Goal: Check status: Check status

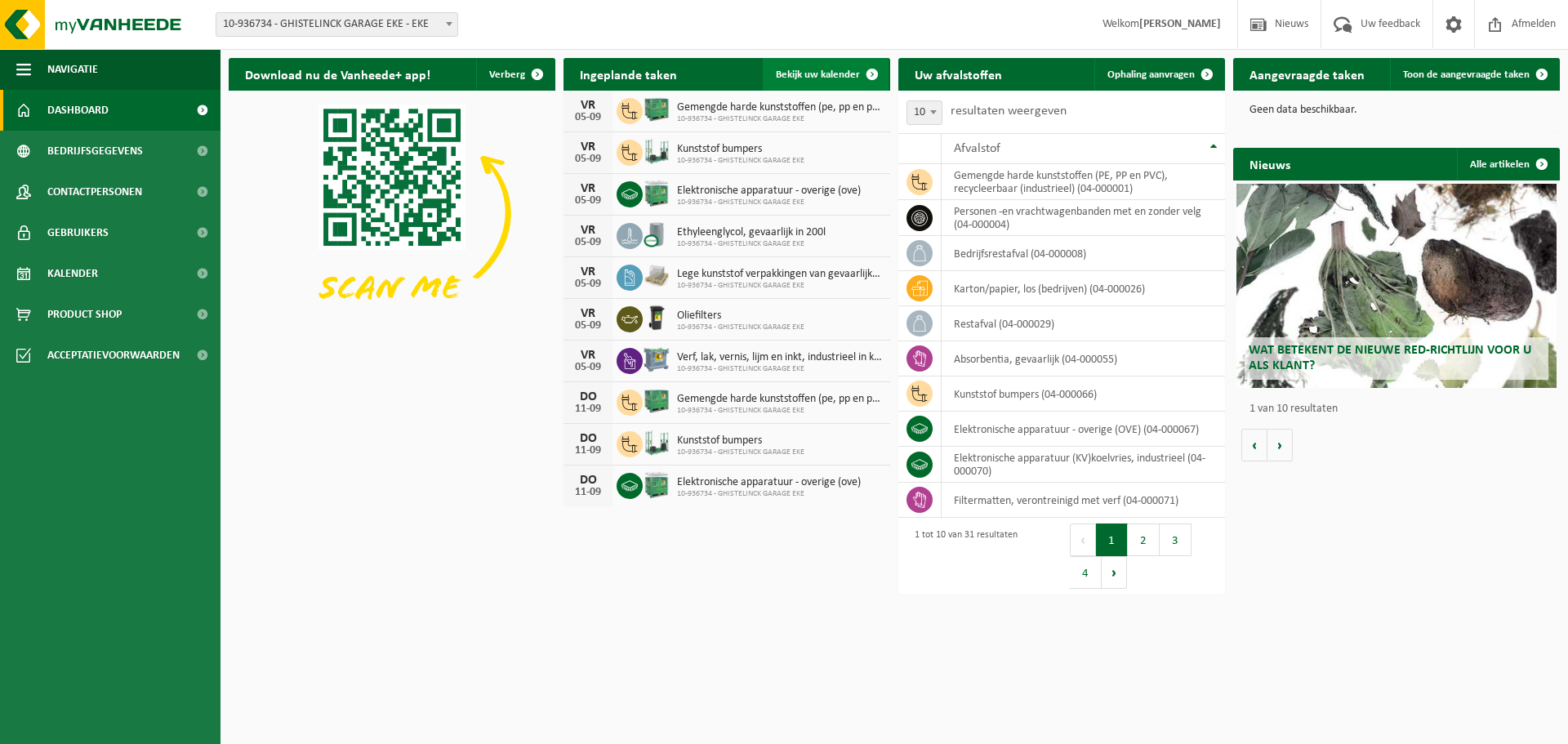
click at [850, 83] on link "Bekijk uw kalender" at bounding box center [825, 74] width 126 height 32
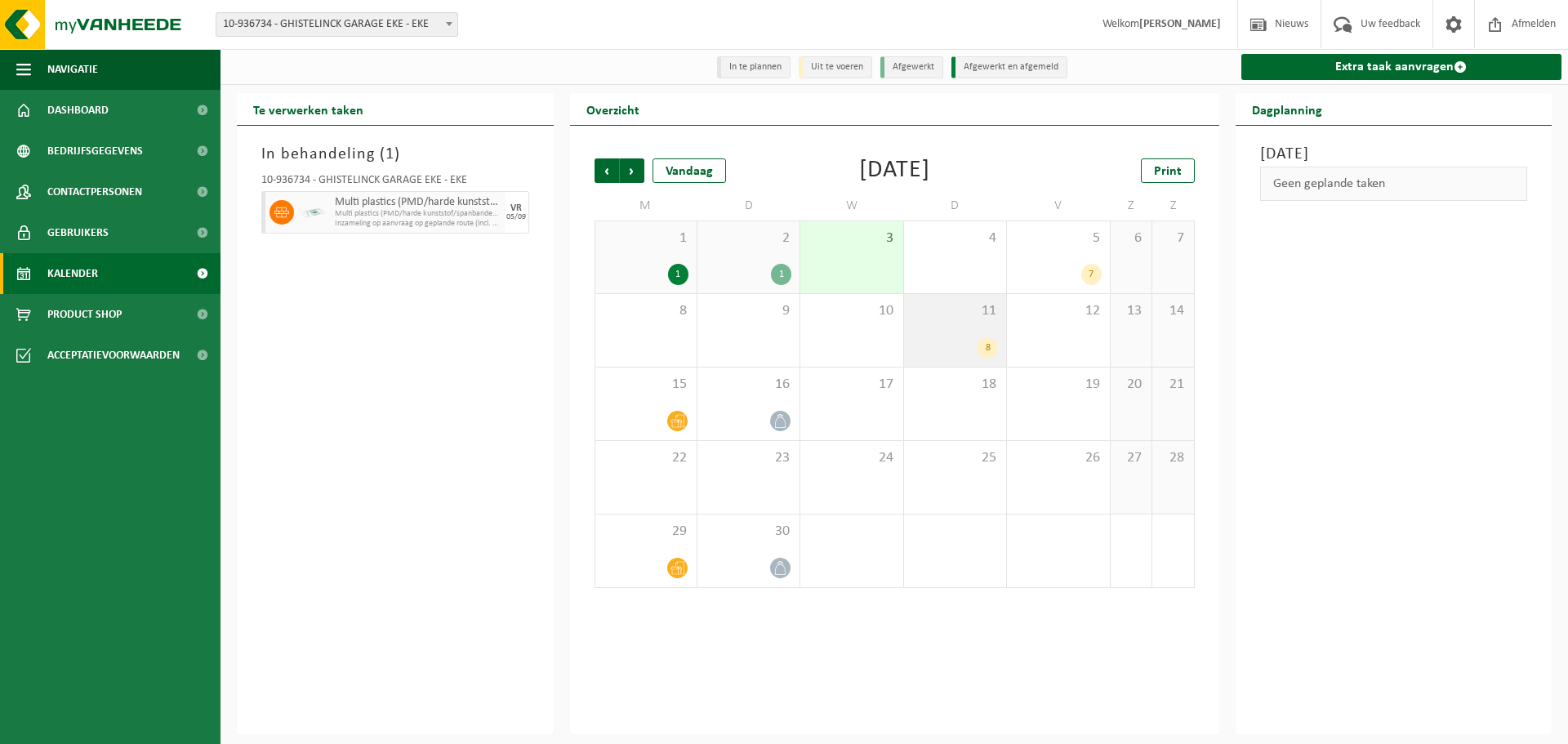
click at [945, 334] on div "11 8" at bounding box center [955, 330] width 102 height 73
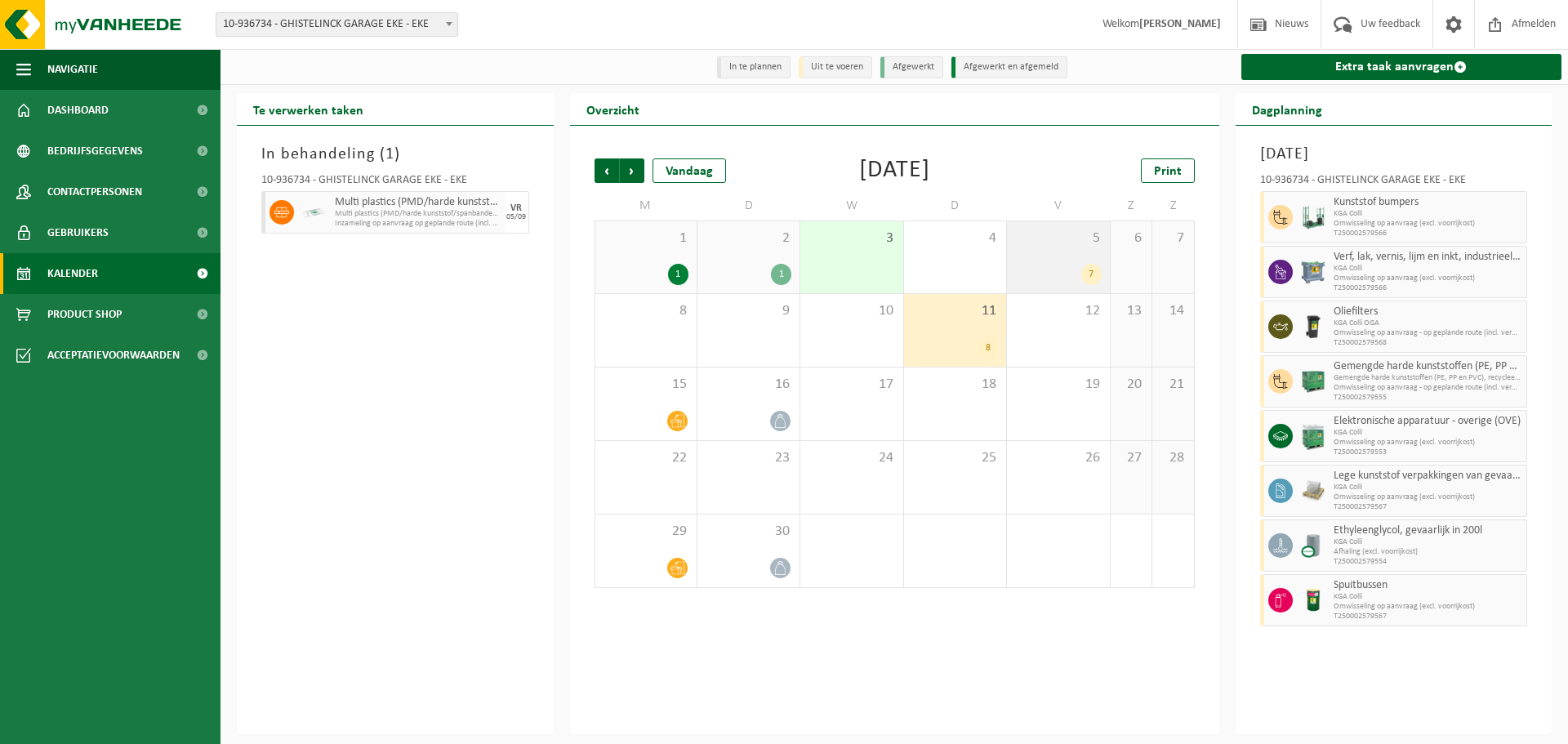
click at [1074, 283] on div "7" at bounding box center [1058, 275] width 86 height 21
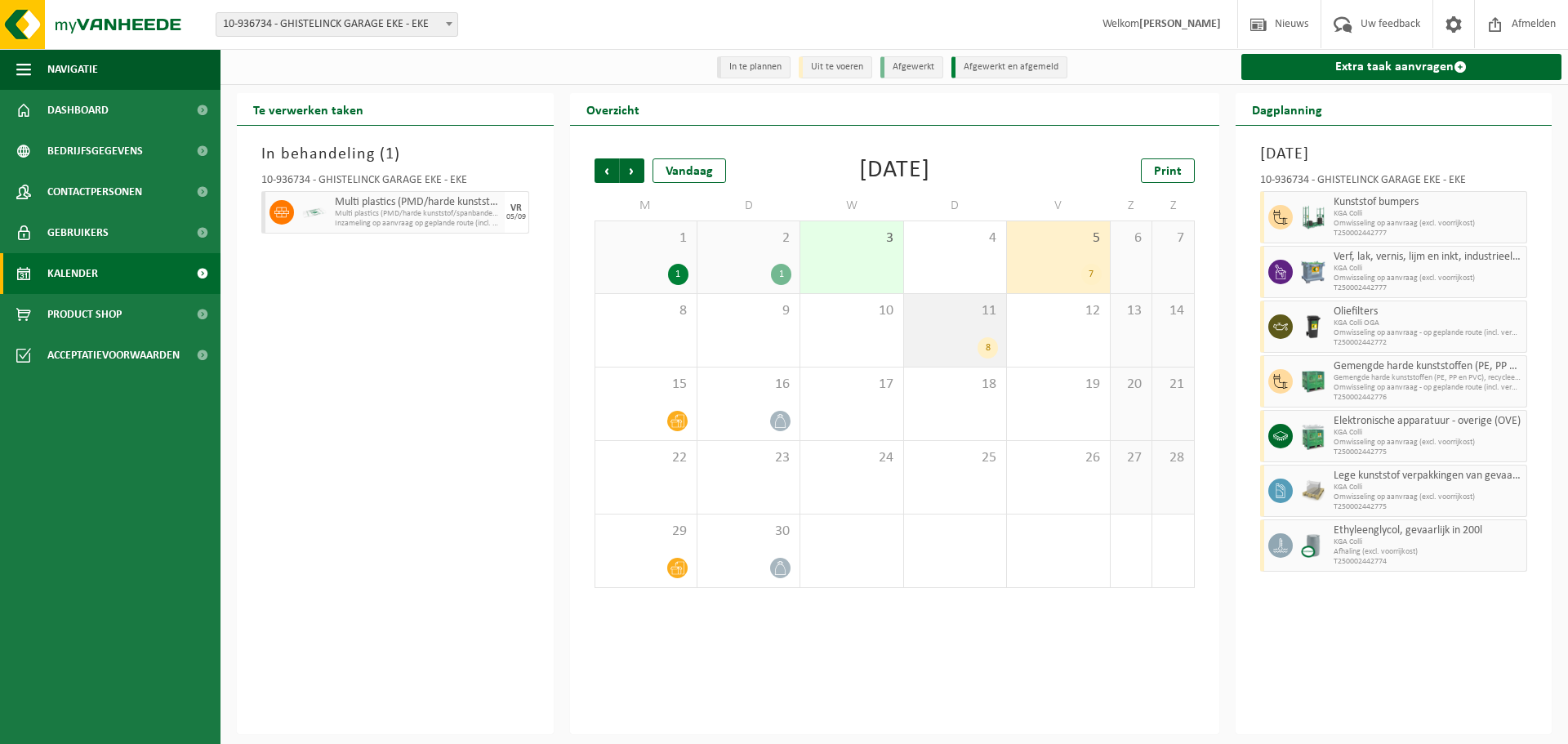
click at [986, 328] on div "11 8" at bounding box center [955, 330] width 102 height 73
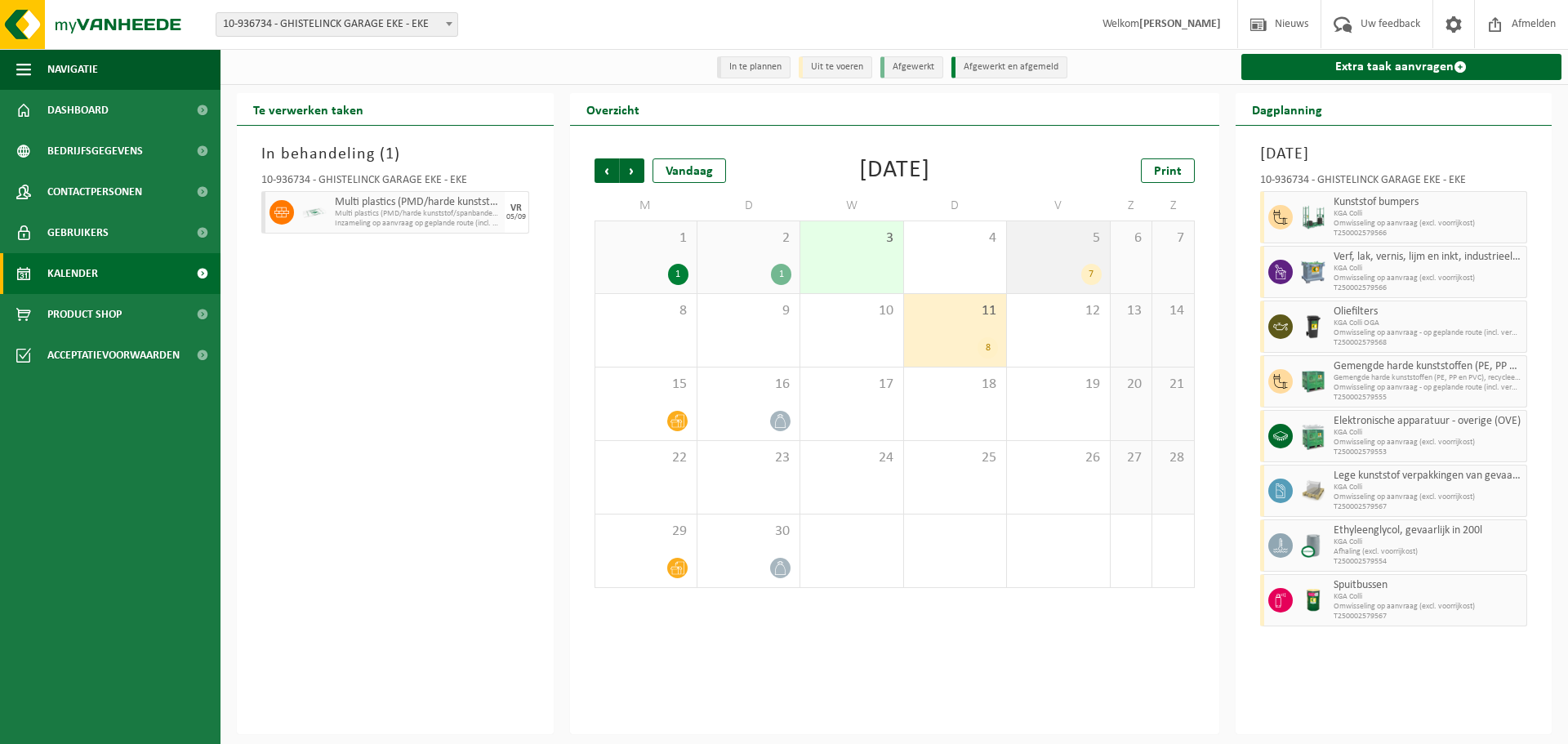
click at [1051, 247] on span "5" at bounding box center [1058, 238] width 86 height 18
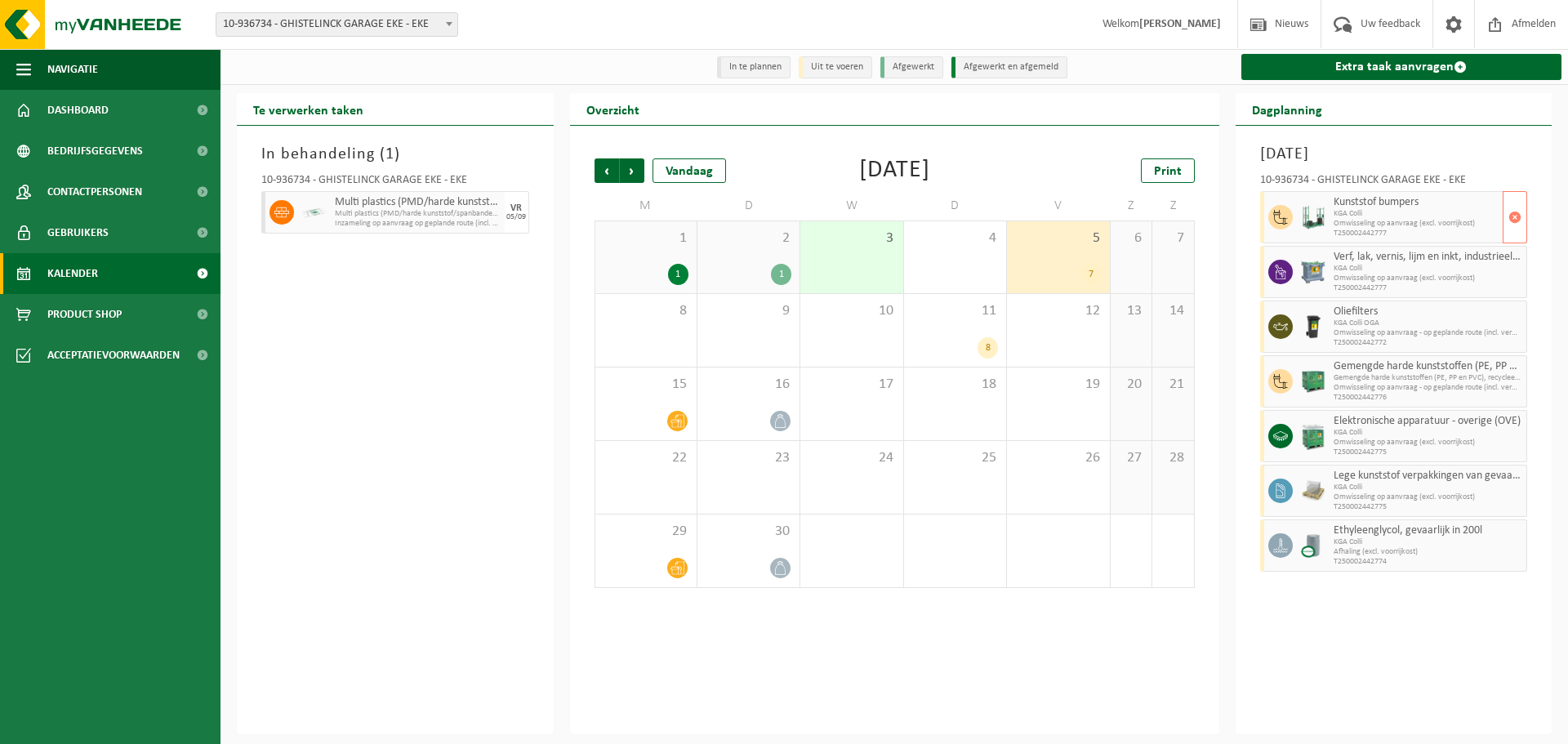
click at [1368, 205] on span "Kunststof bumpers" at bounding box center [1416, 202] width 166 height 13
click at [962, 346] on div "8" at bounding box center [955, 347] width 86 height 21
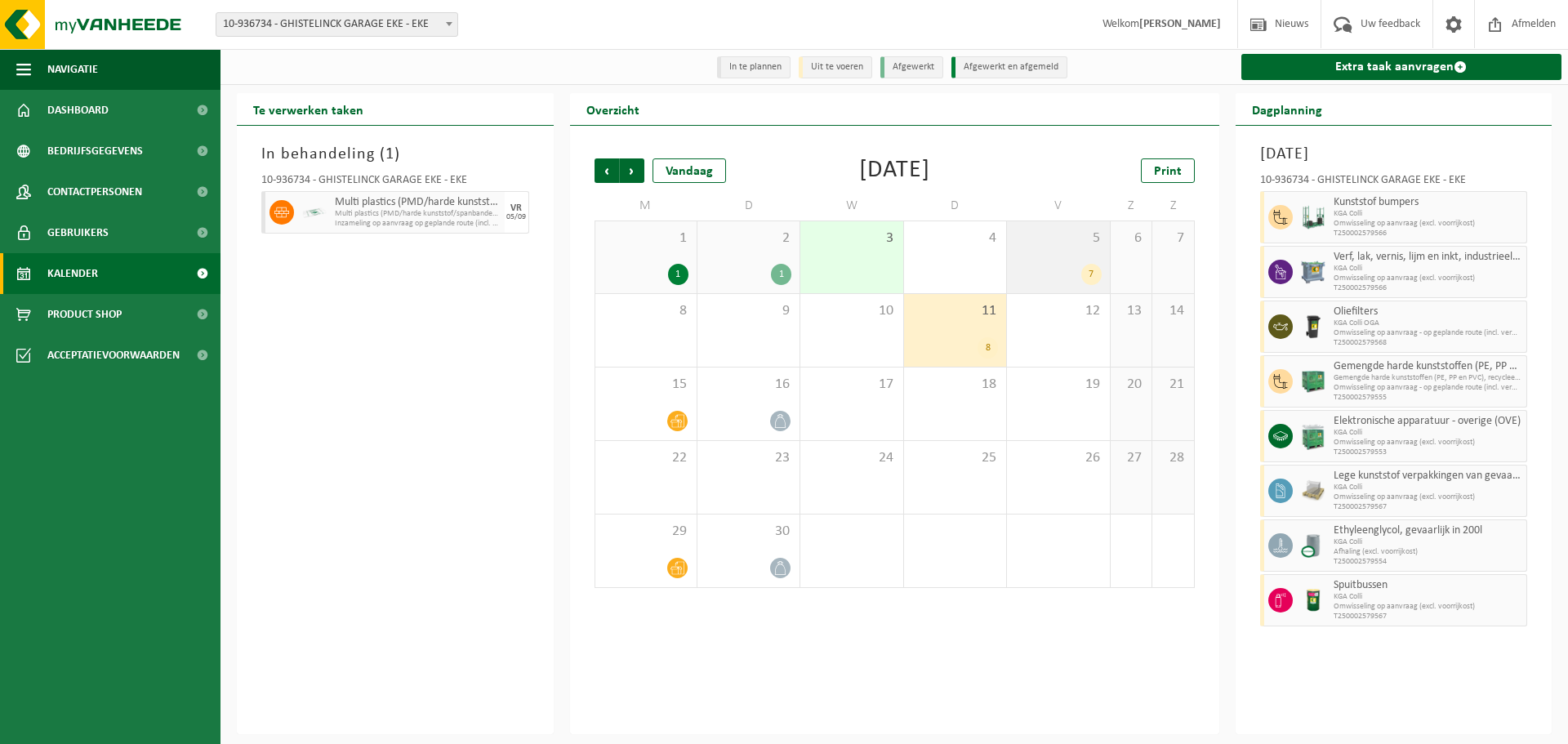
click at [1061, 269] on div "7" at bounding box center [1058, 275] width 86 height 21
